Goal: Task Accomplishment & Management: Use online tool/utility

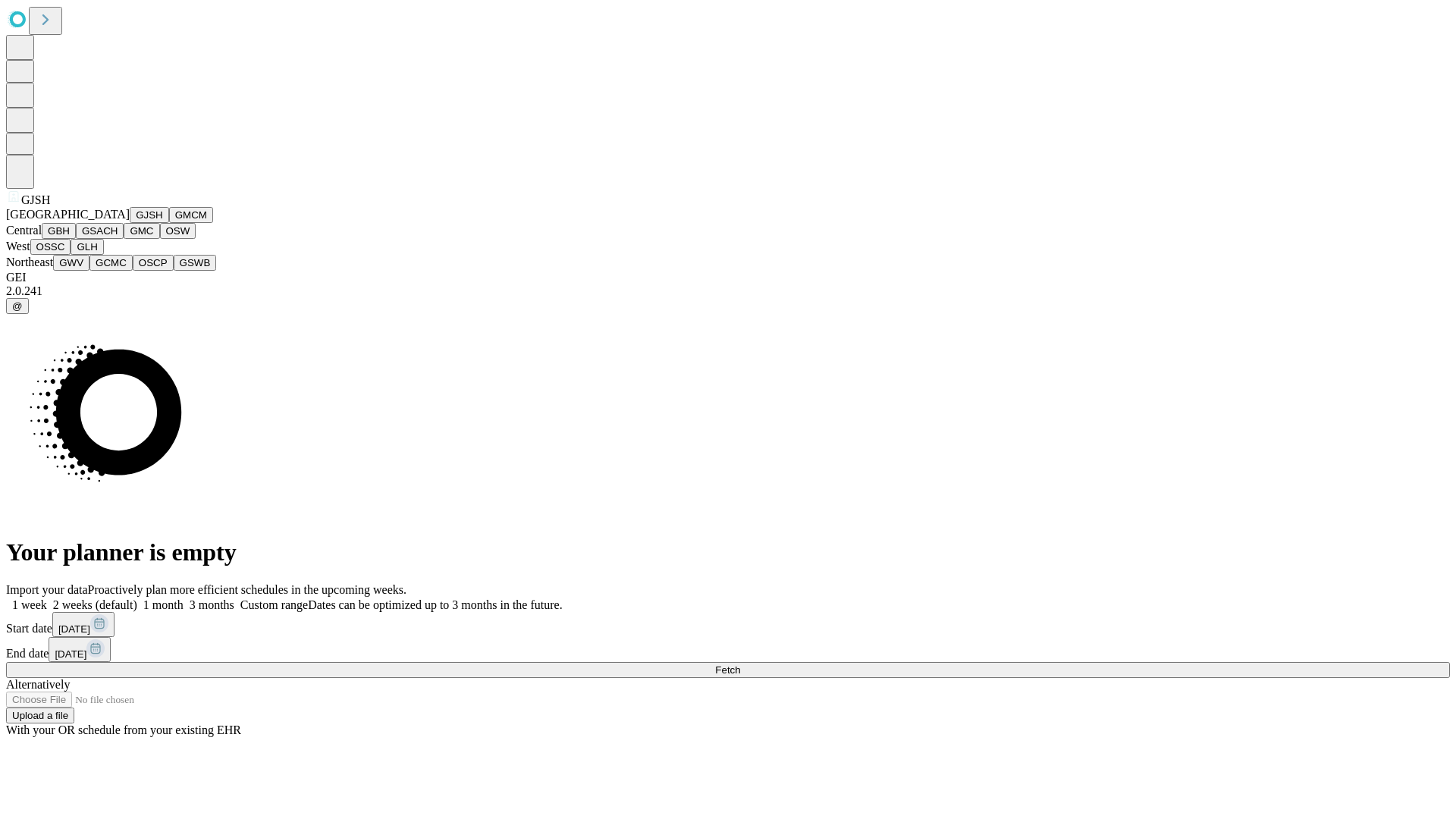
click at [130, 223] on button "GJSH" at bounding box center [149, 215] width 40 height 16
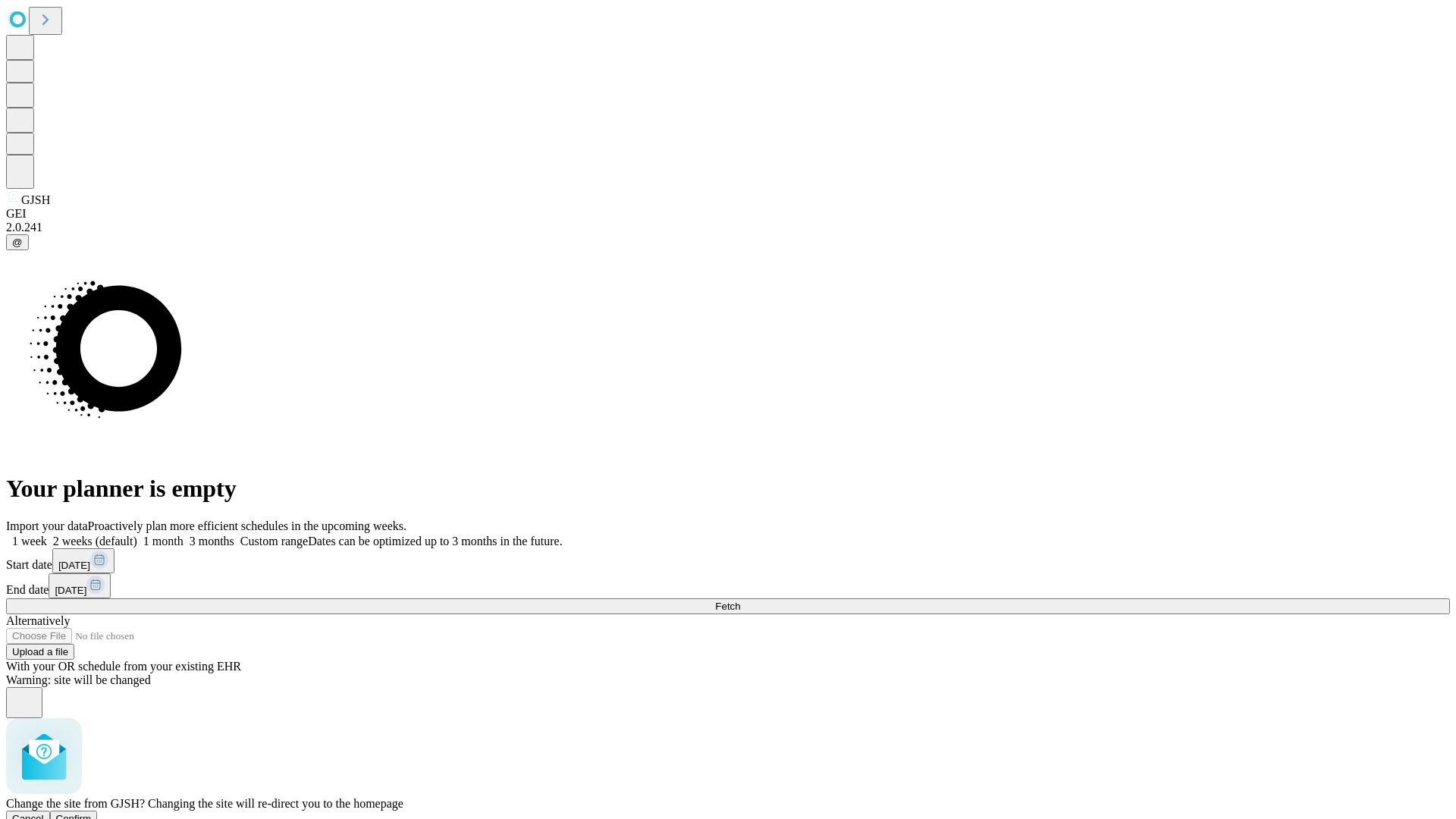
click at [92, 813] on span "Confirm" at bounding box center [74, 818] width 36 height 11
click at [183, 534] on label "1 month" at bounding box center [160, 541] width 46 height 13
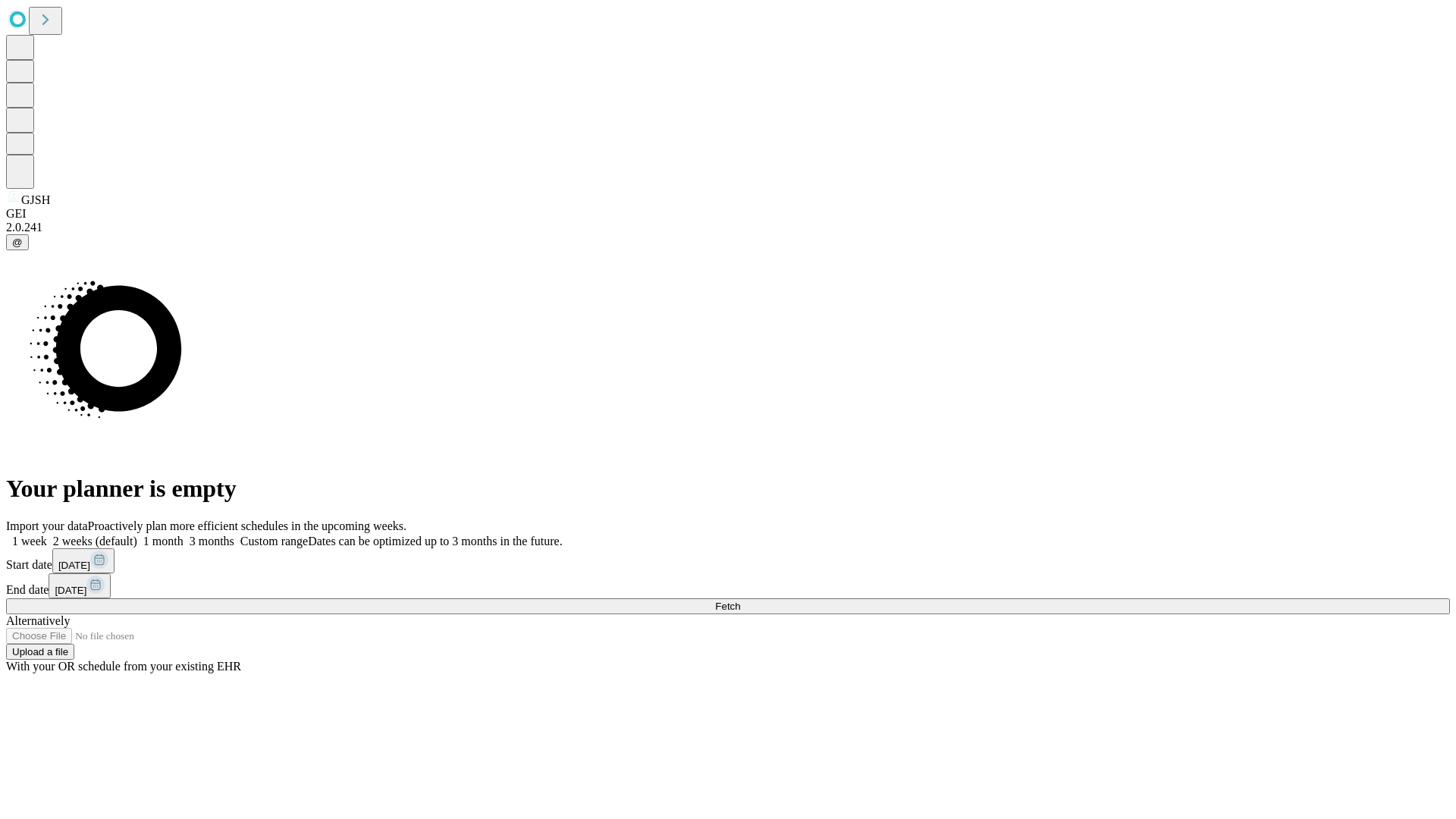
click at [740, 601] on span "Fetch" at bounding box center [727, 606] width 25 height 11
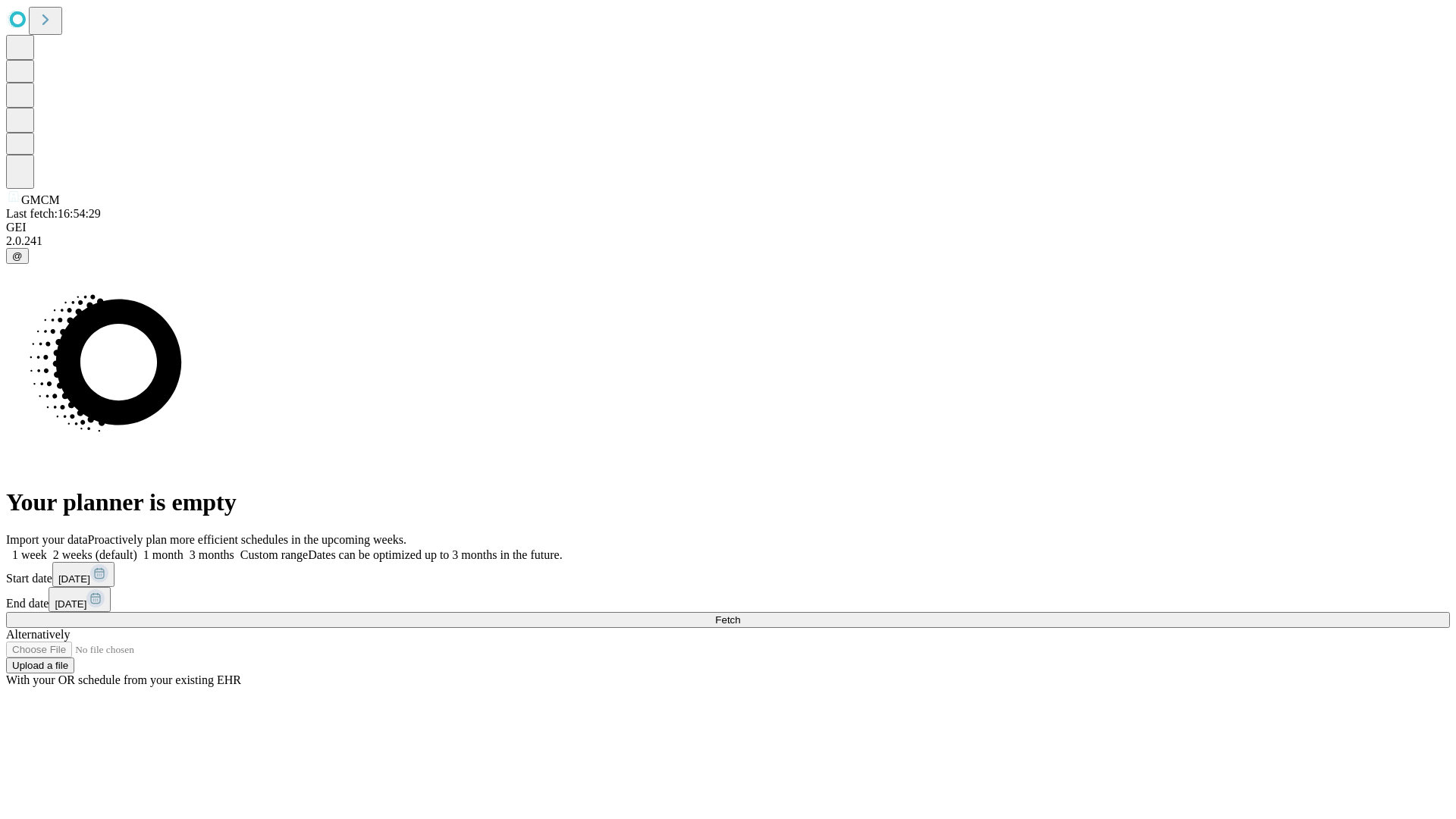
click at [183, 548] on label "1 month" at bounding box center [160, 555] width 46 height 13
click at [740, 614] on span "Fetch" at bounding box center [727, 619] width 25 height 11
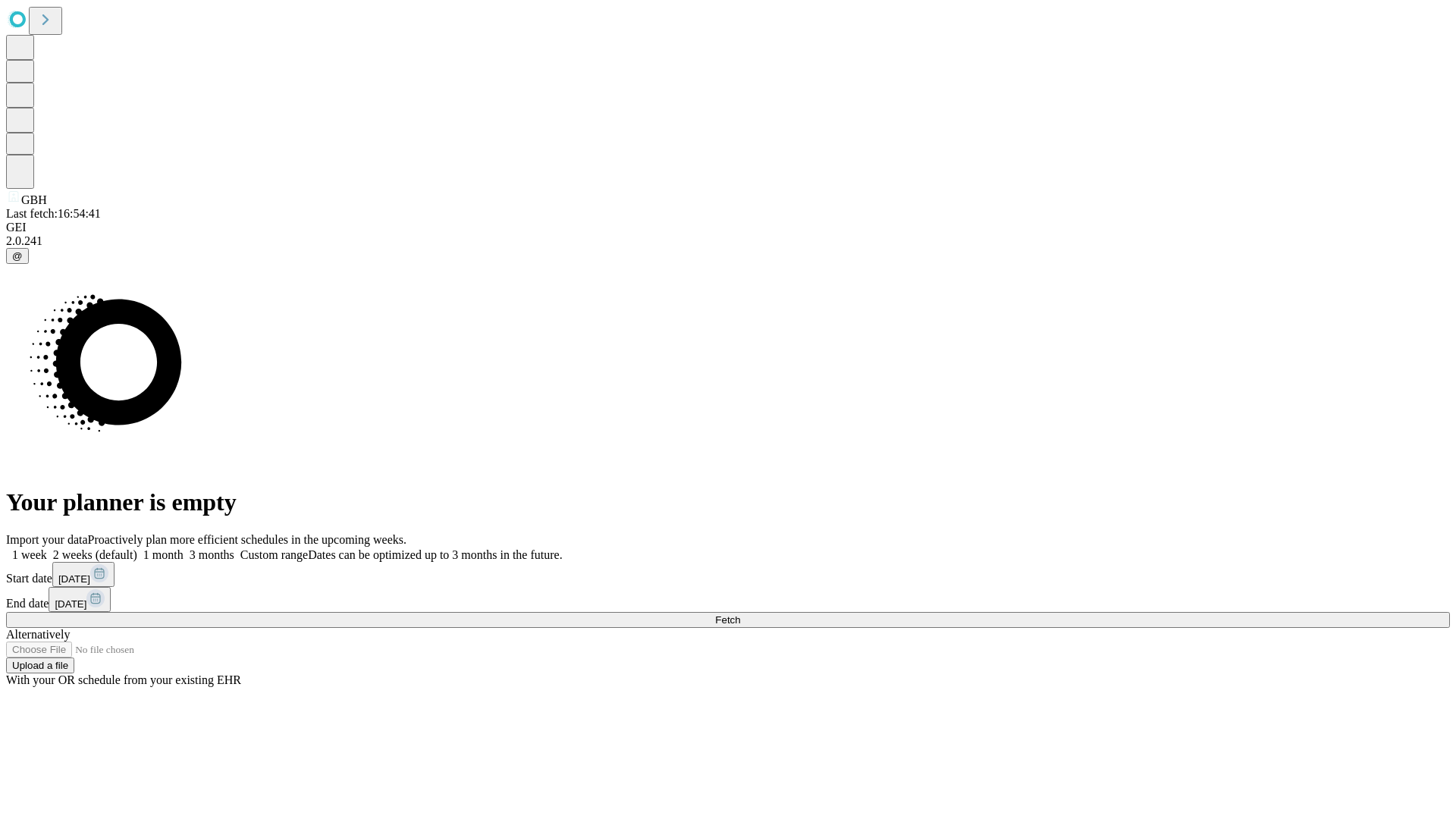
click at [183, 548] on label "1 month" at bounding box center [160, 555] width 46 height 13
click at [740, 614] on span "Fetch" at bounding box center [727, 619] width 25 height 11
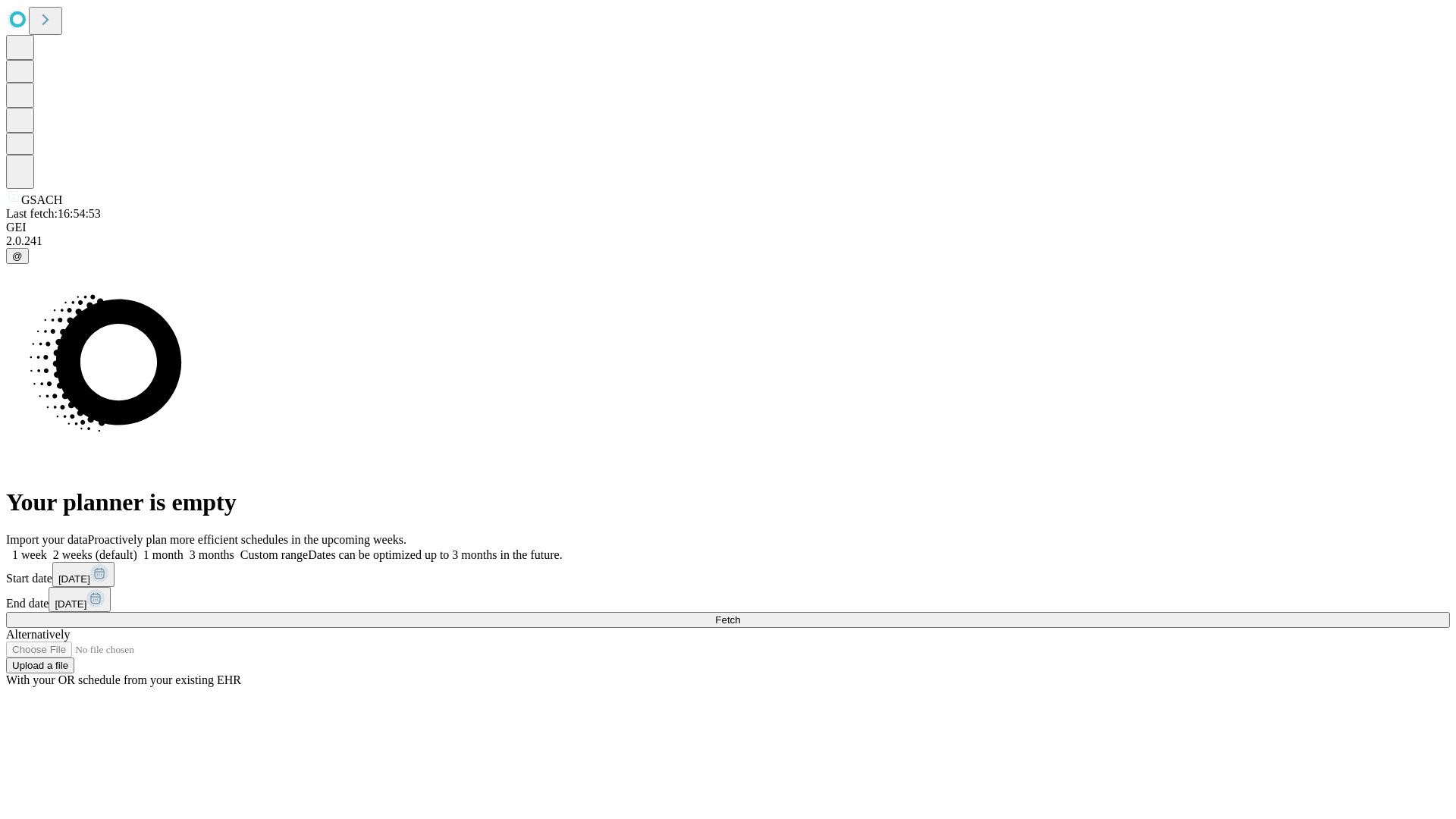
click at [183, 548] on label "1 month" at bounding box center [160, 555] width 46 height 13
click at [740, 614] on span "Fetch" at bounding box center [727, 619] width 25 height 11
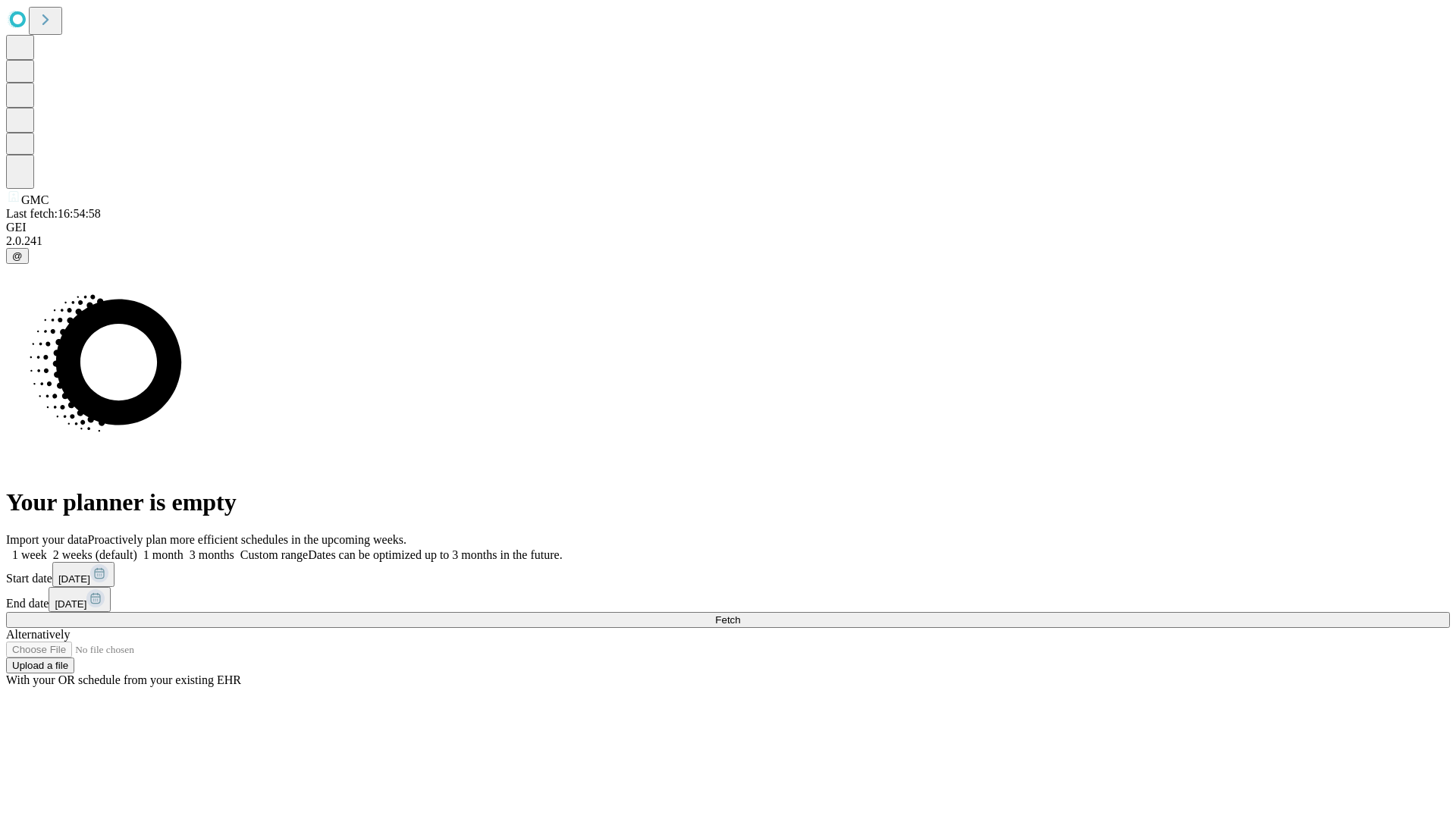
click at [183, 548] on label "1 month" at bounding box center [160, 555] width 46 height 13
click at [740, 614] on span "Fetch" at bounding box center [727, 619] width 25 height 11
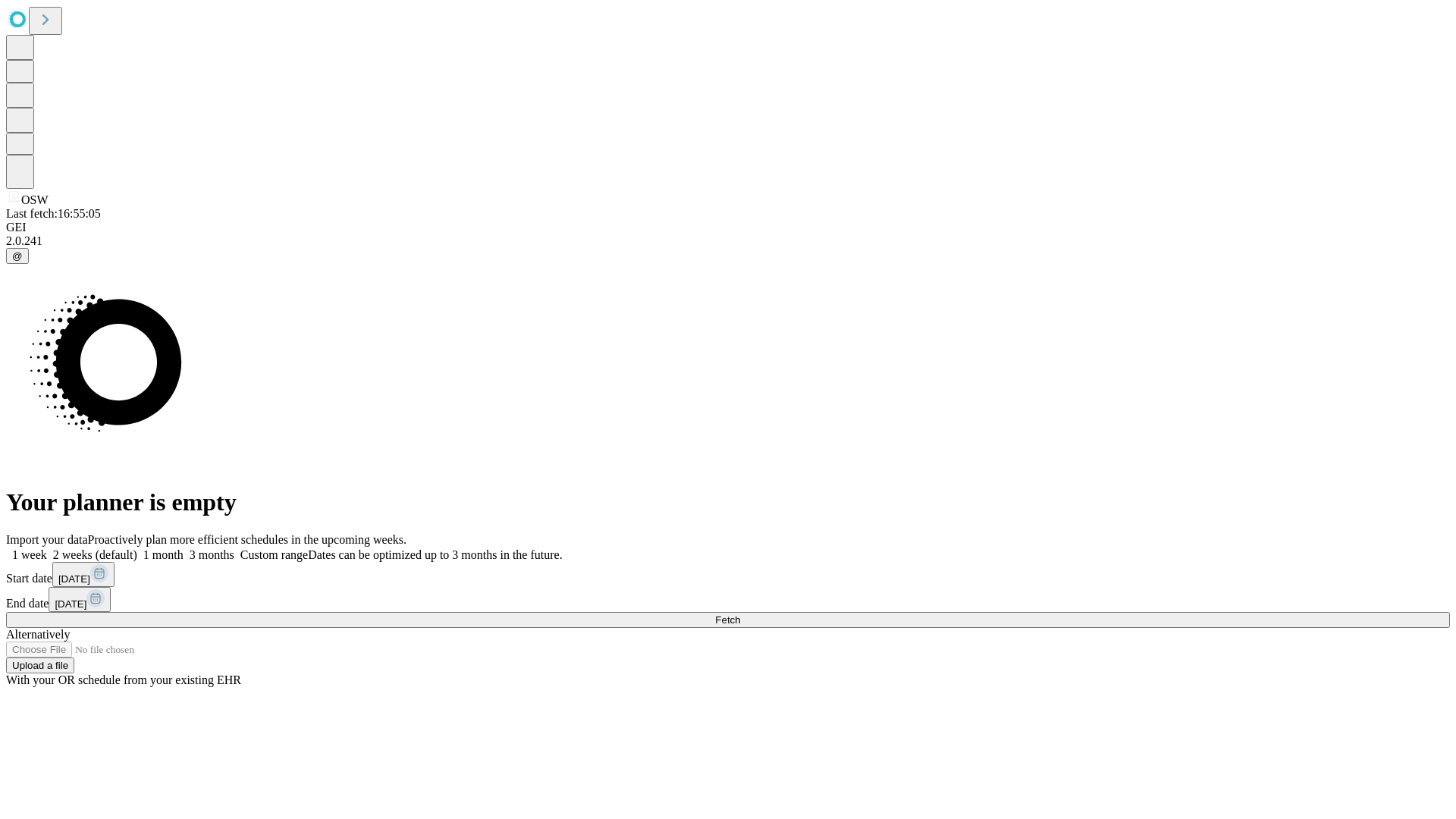
click at [740, 614] on span "Fetch" at bounding box center [727, 619] width 25 height 11
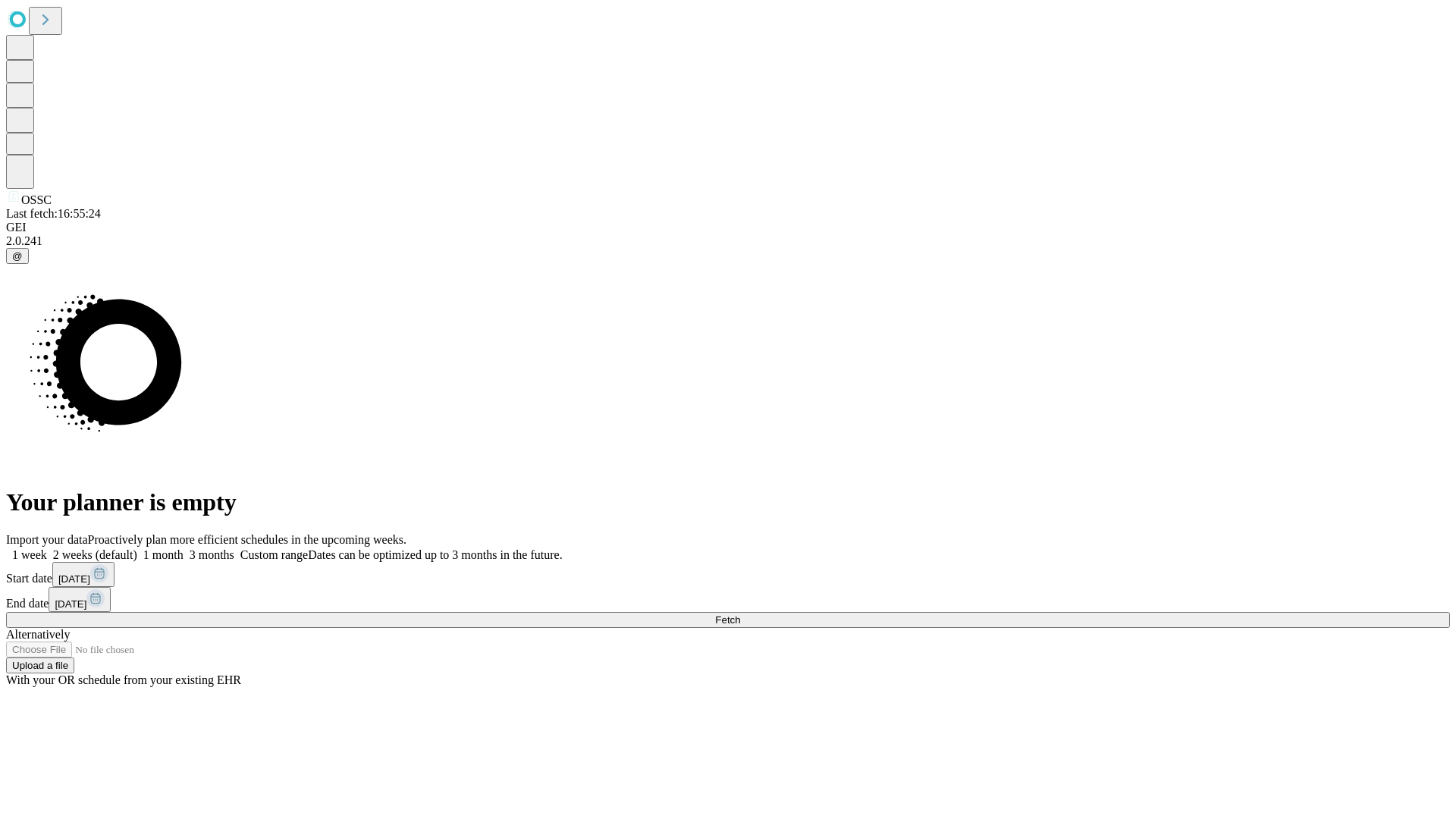
click at [183, 548] on label "1 month" at bounding box center [160, 555] width 46 height 13
click at [740, 614] on span "Fetch" at bounding box center [727, 619] width 25 height 11
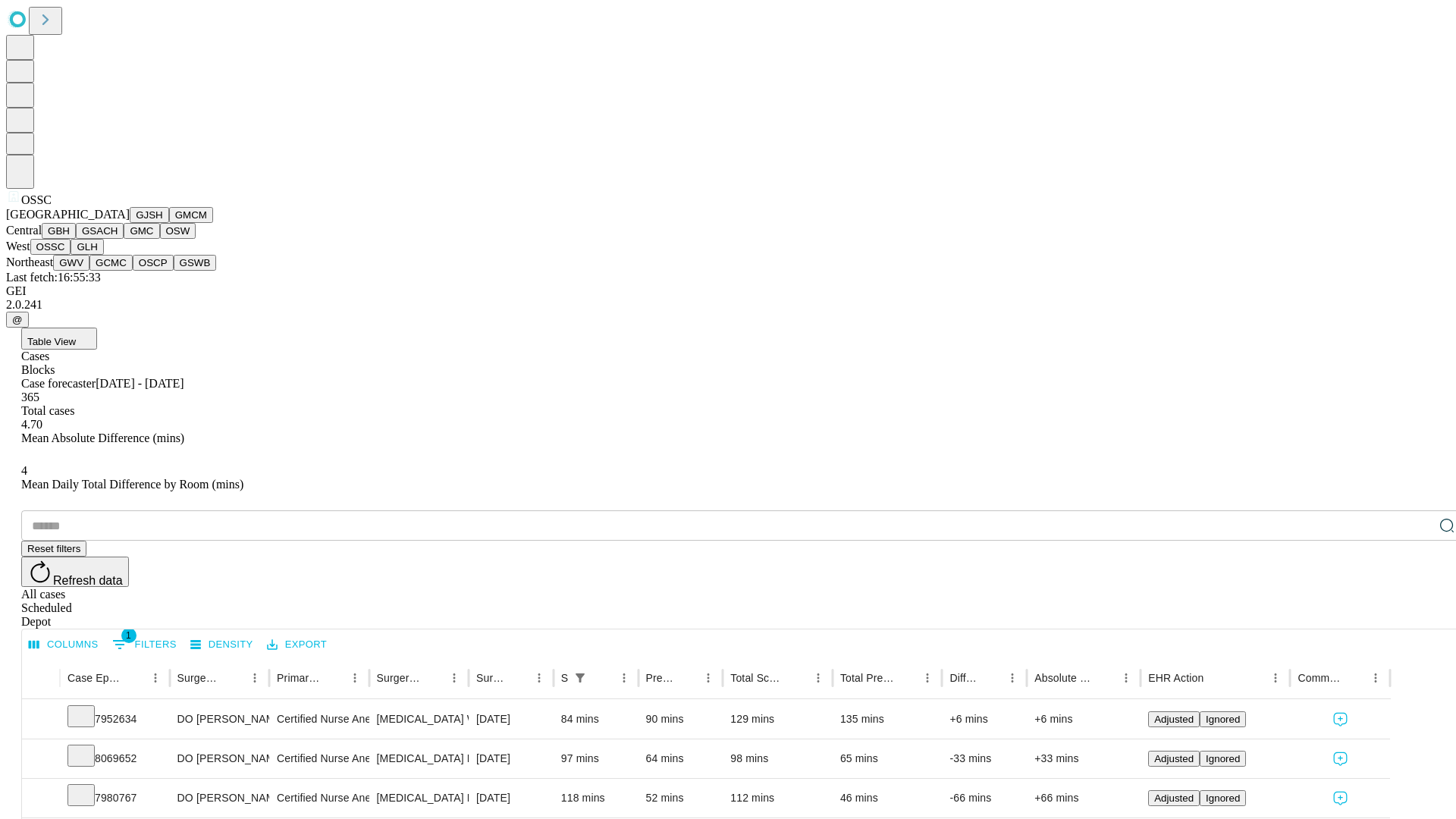
click at [103, 254] on button "GLH" at bounding box center [87, 246] width 32 height 16
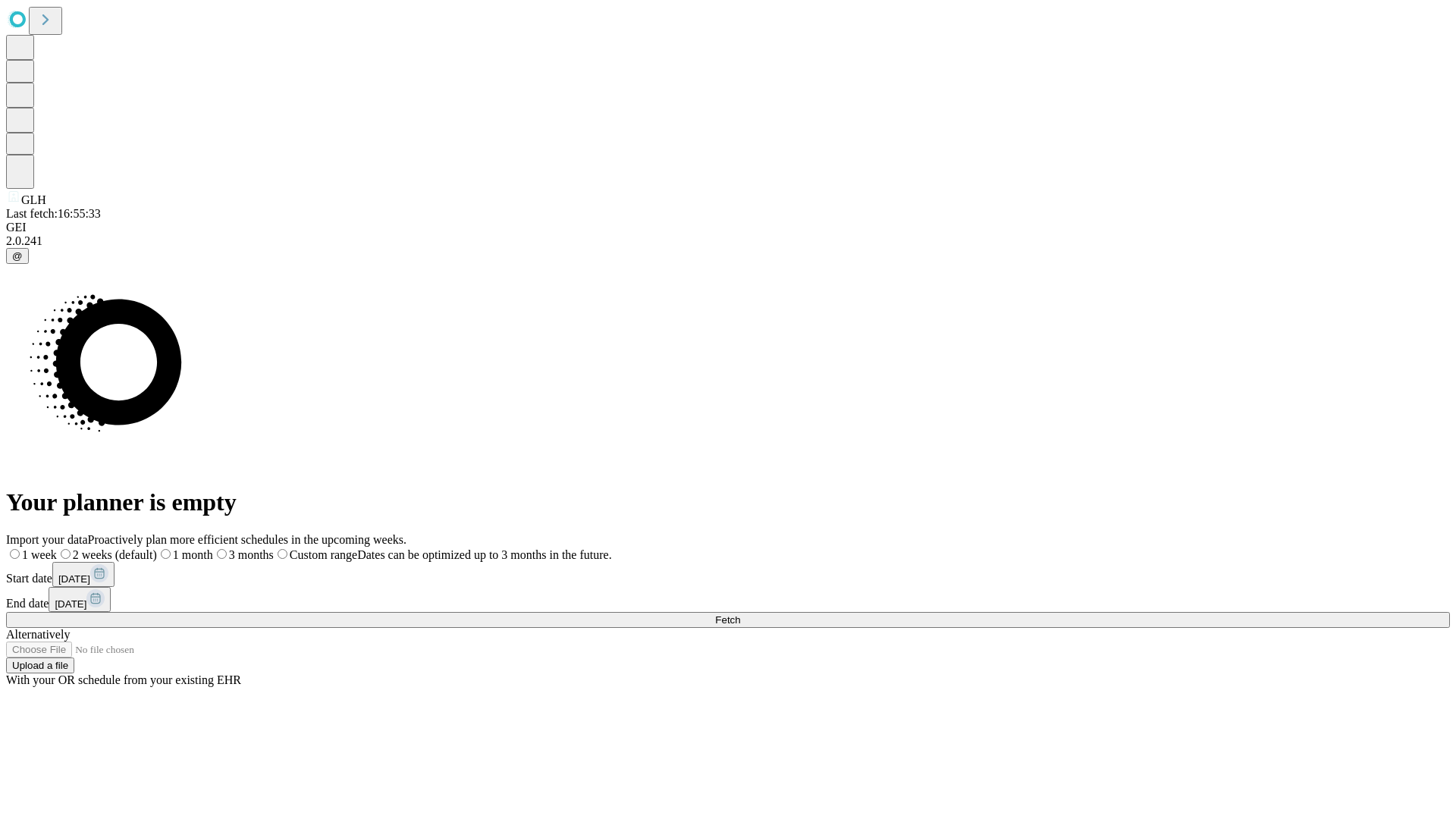
click at [740, 614] on span "Fetch" at bounding box center [727, 619] width 25 height 11
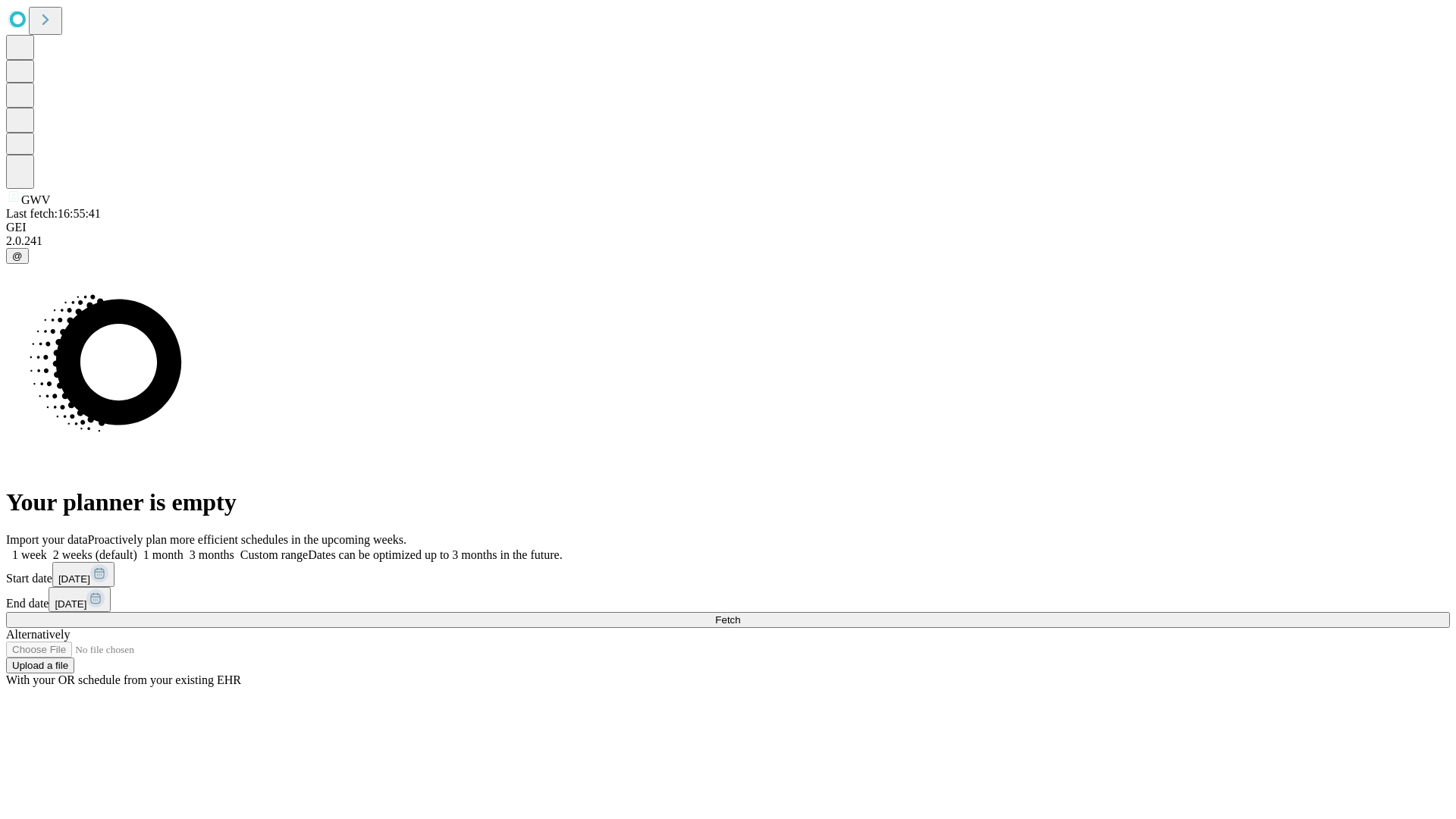
click at [183, 548] on label "1 month" at bounding box center [160, 555] width 46 height 13
click at [740, 614] on span "Fetch" at bounding box center [727, 619] width 25 height 11
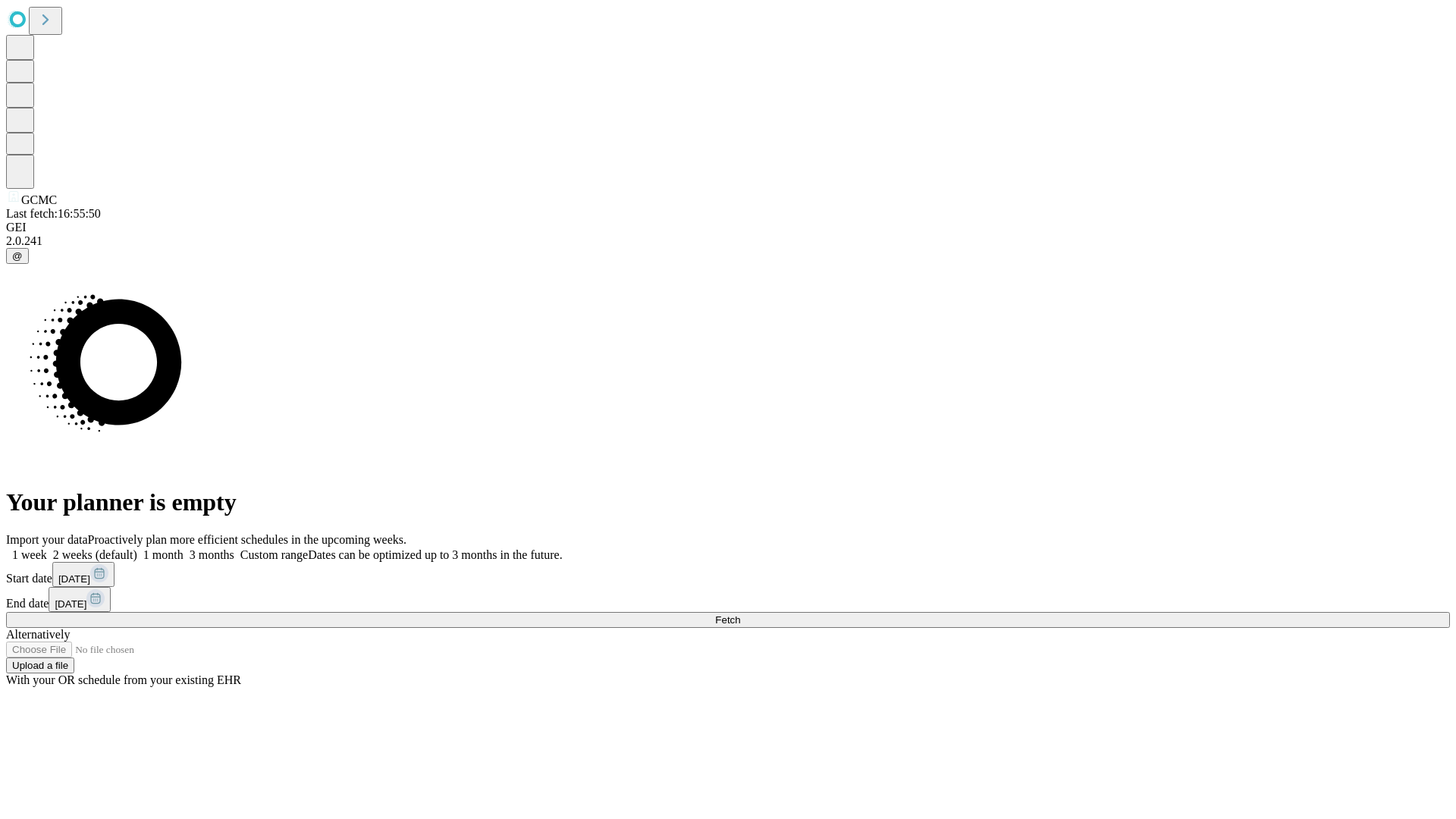
click at [183, 548] on label "1 month" at bounding box center [160, 555] width 46 height 13
click at [740, 614] on span "Fetch" at bounding box center [727, 619] width 25 height 11
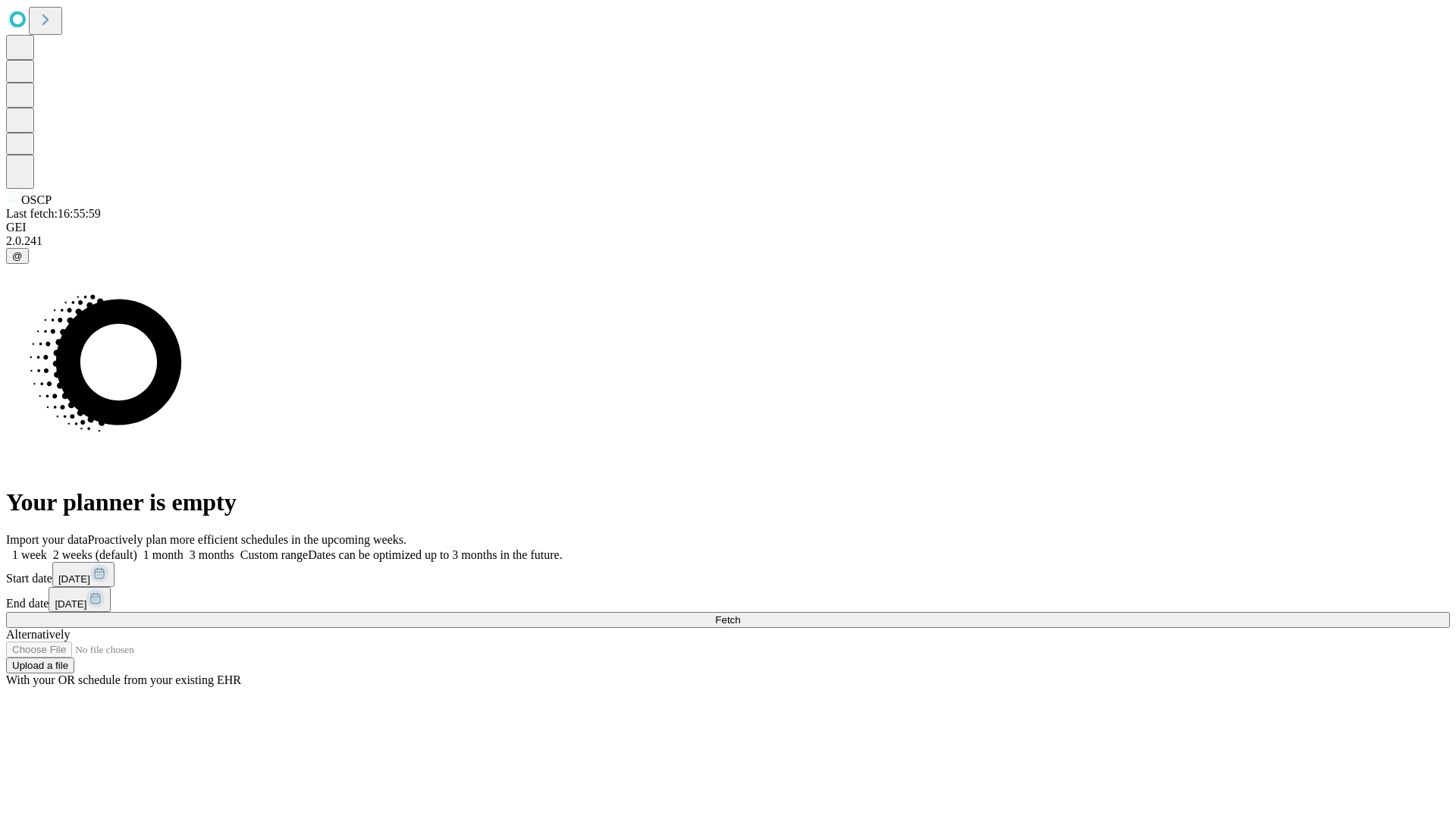
click at [183, 548] on label "1 month" at bounding box center [160, 555] width 46 height 13
click at [740, 614] on span "Fetch" at bounding box center [727, 619] width 25 height 11
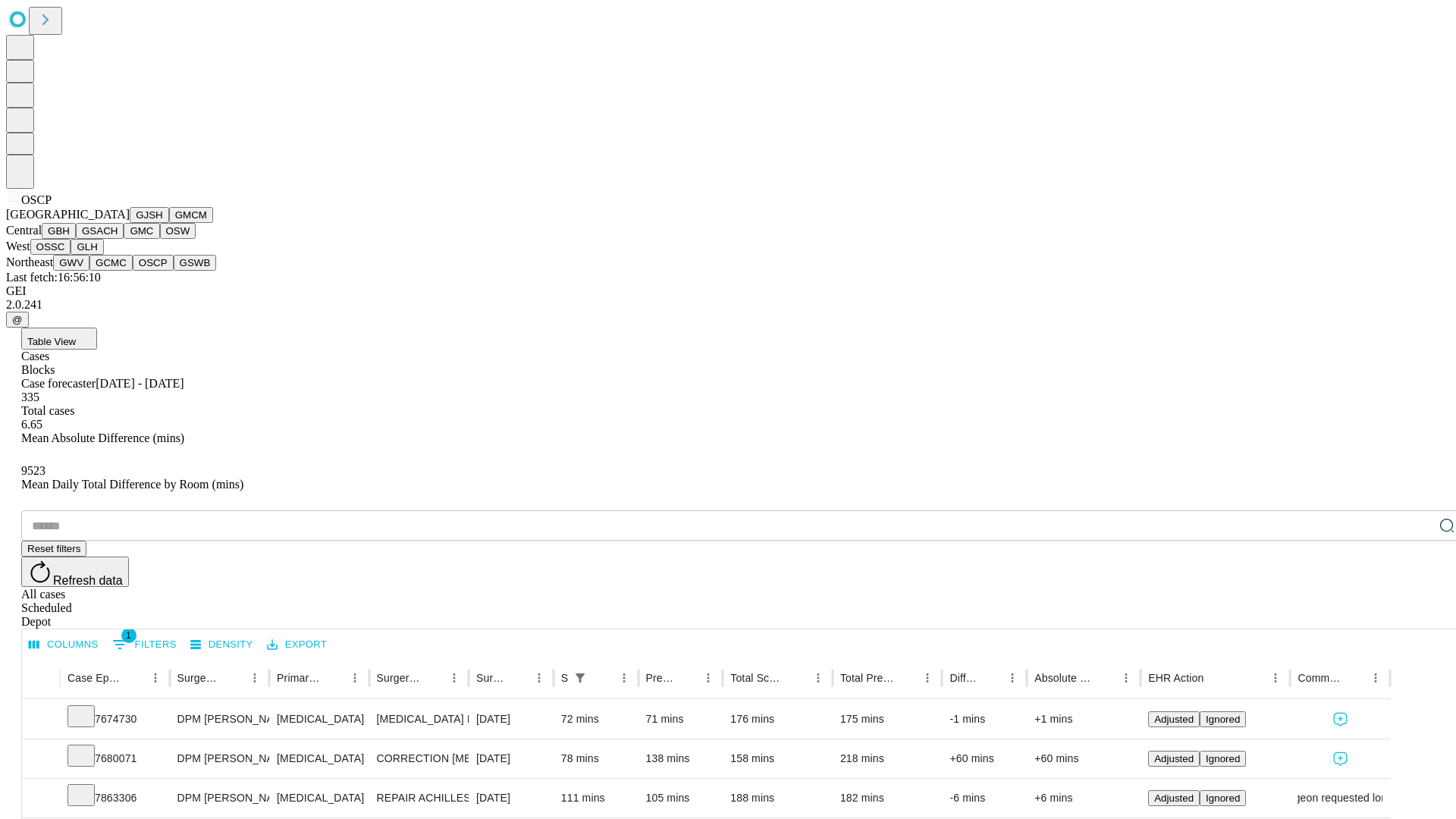
click at [173, 271] on button "GSWB" at bounding box center [194, 262] width 43 height 16
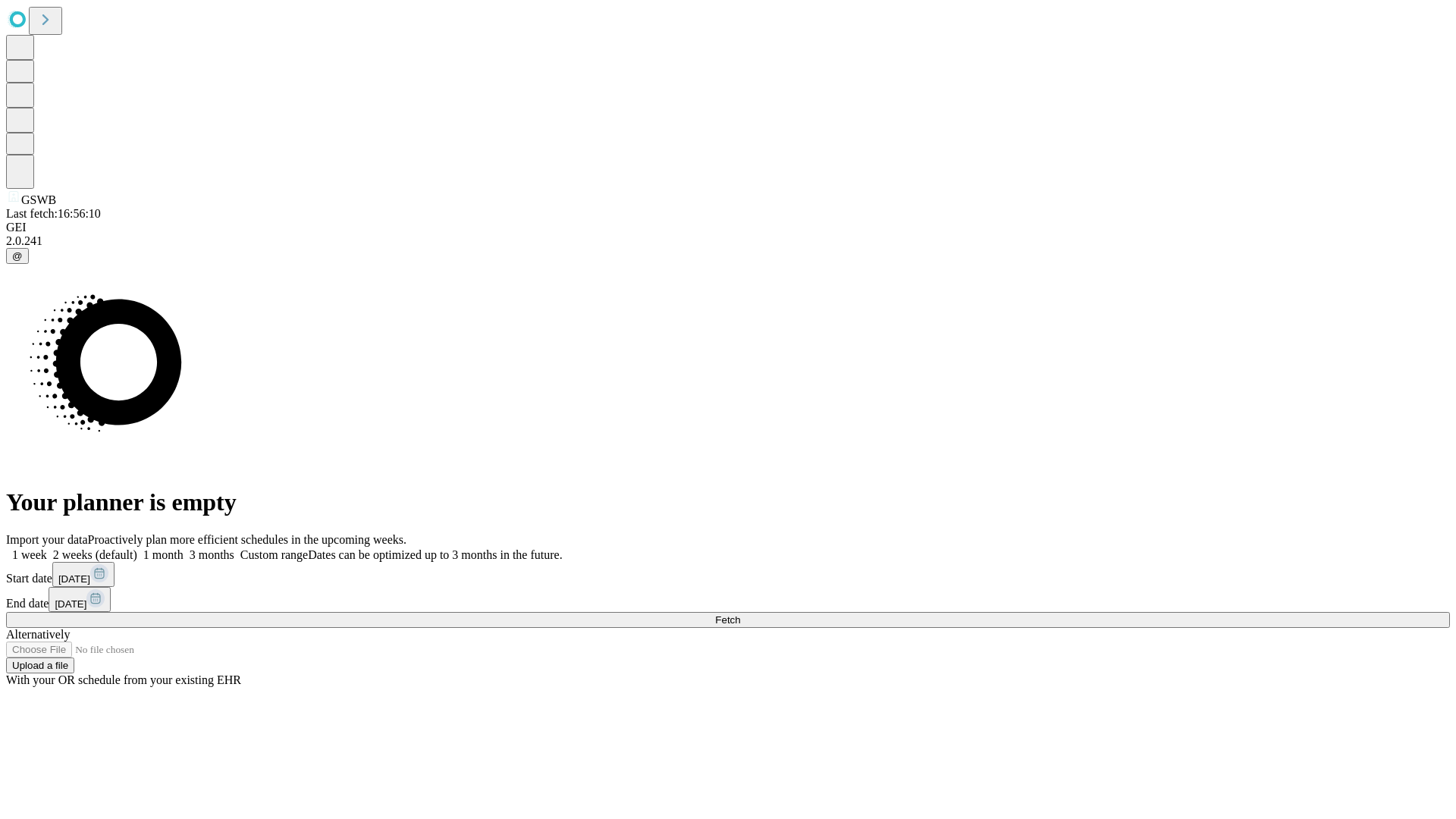
click at [740, 614] on span "Fetch" at bounding box center [727, 619] width 25 height 11
